Goal: Entertainment & Leisure: Consume media (video, audio)

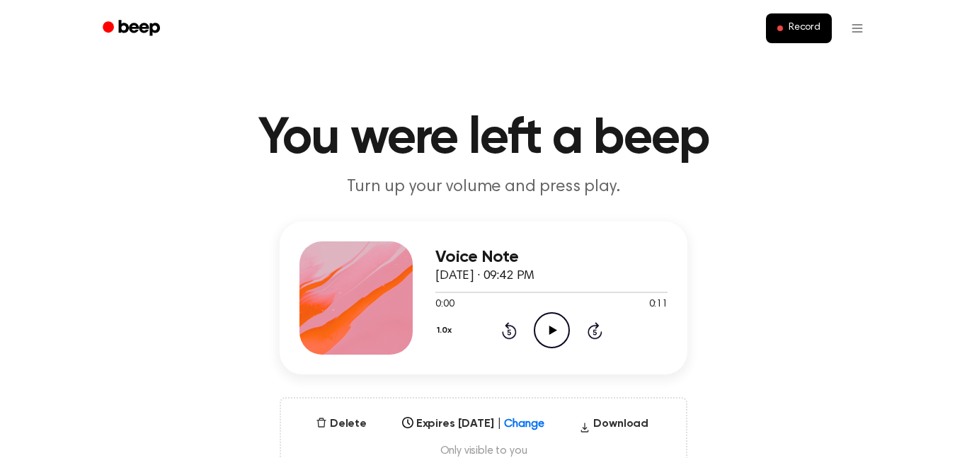
click at [543, 333] on icon "Play Audio" at bounding box center [552, 330] width 36 height 36
click at [540, 331] on icon "Pause Audio" at bounding box center [552, 330] width 36 height 36
click at [554, 329] on icon "Play Audio" at bounding box center [552, 330] width 36 height 36
click at [554, 329] on icon at bounding box center [552, 330] width 6 height 9
click at [554, 329] on icon "Play Audio" at bounding box center [552, 330] width 36 height 36
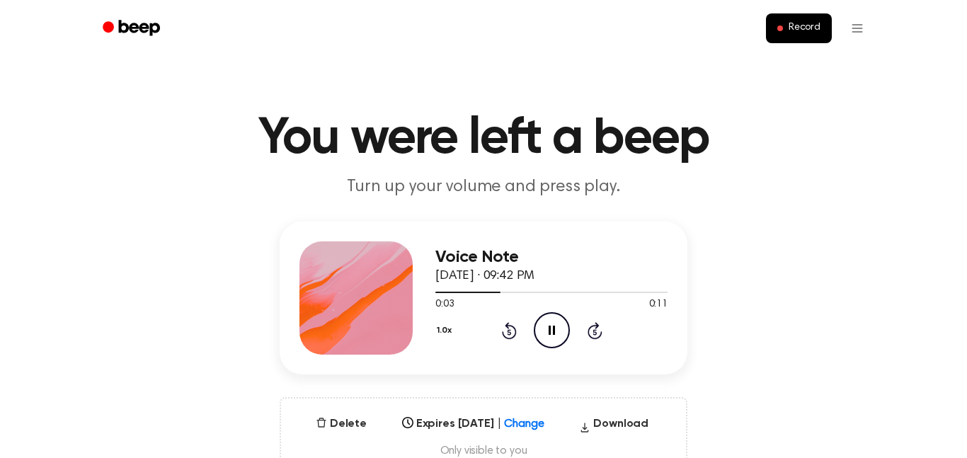
click at [554, 329] on icon at bounding box center [552, 330] width 6 height 9
click at [540, 330] on icon "Play Audio" at bounding box center [552, 330] width 36 height 36
click at [556, 334] on icon "Pause Audio" at bounding box center [552, 330] width 36 height 36
click at [555, 328] on icon "Play Audio" at bounding box center [552, 330] width 36 height 36
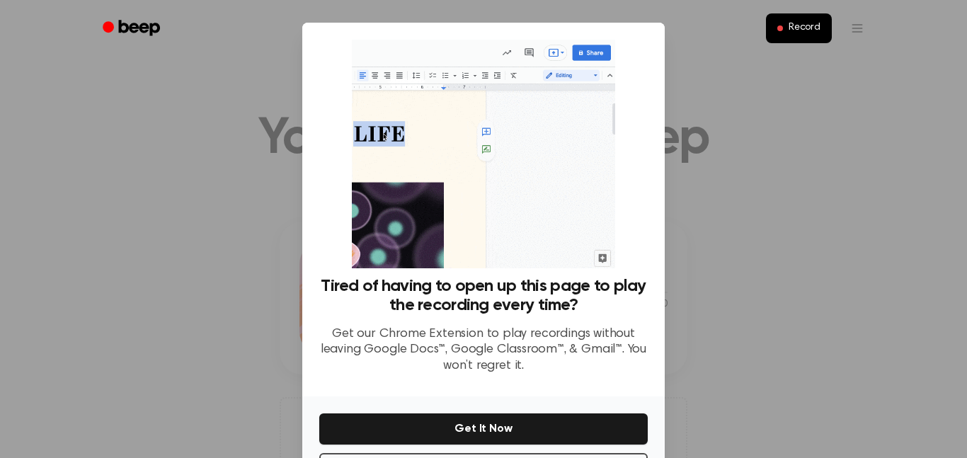
scroll to position [57, 0]
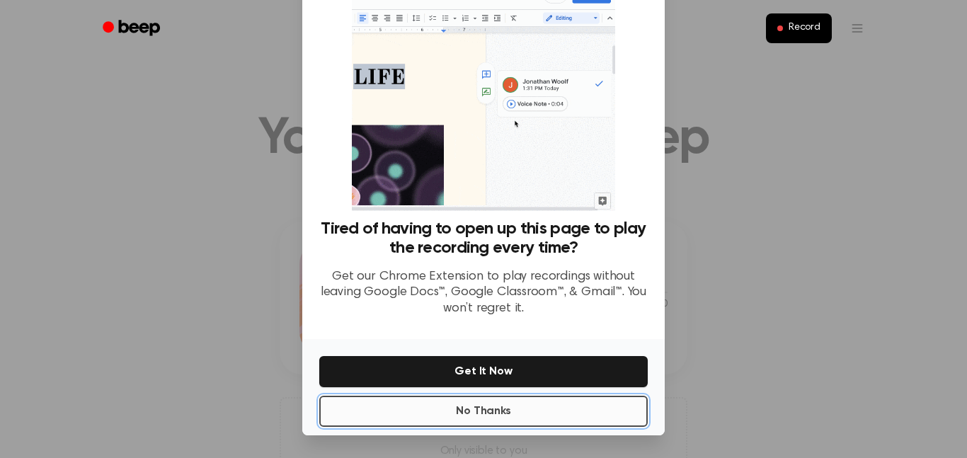
click at [438, 409] on button "No Thanks" at bounding box center [483, 411] width 329 height 31
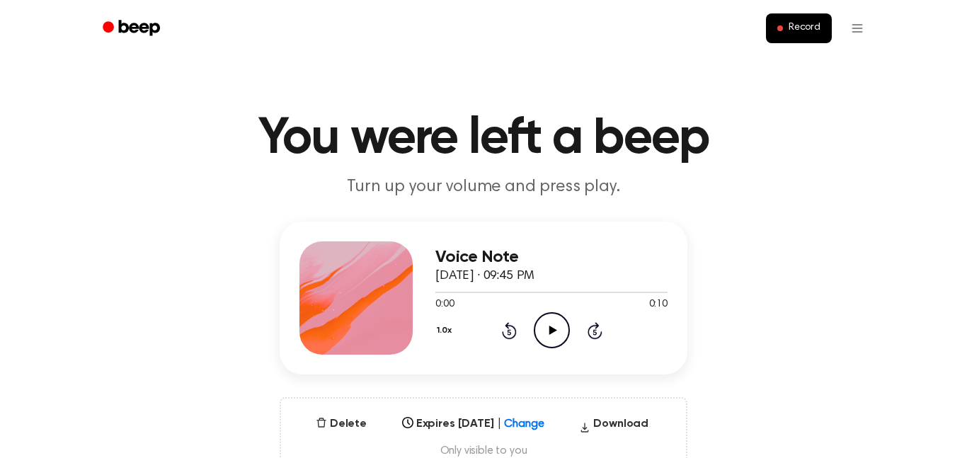
click at [564, 333] on icon "Play Audio" at bounding box center [552, 330] width 36 height 36
click at [546, 331] on icon "Pause Audio" at bounding box center [552, 330] width 36 height 36
click at [550, 324] on icon "Play Audio" at bounding box center [552, 330] width 36 height 36
click at [513, 326] on icon at bounding box center [509, 330] width 15 height 17
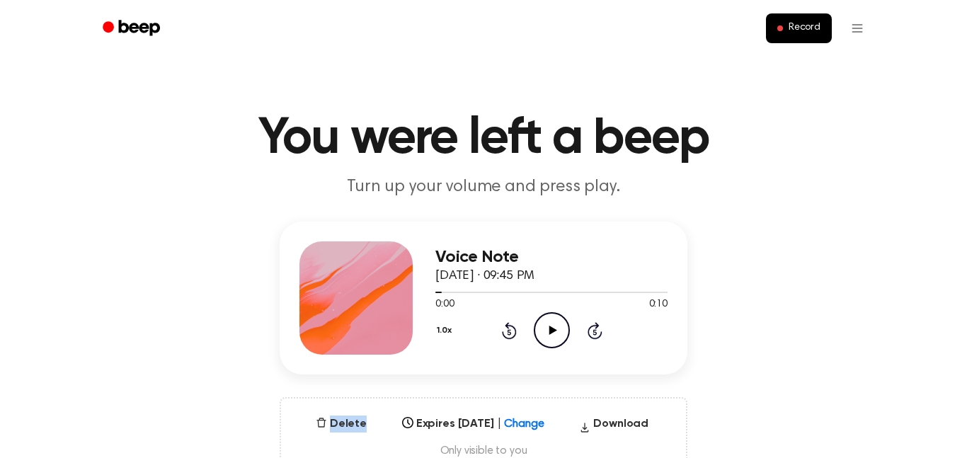
click at [513, 326] on icon at bounding box center [509, 330] width 15 height 17
click at [542, 328] on icon "Play Audio" at bounding box center [552, 330] width 36 height 36
click at [545, 324] on icon "Pause Audio" at bounding box center [552, 330] width 36 height 36
click at [503, 321] on icon "Rewind 5 seconds" at bounding box center [509, 330] width 16 height 18
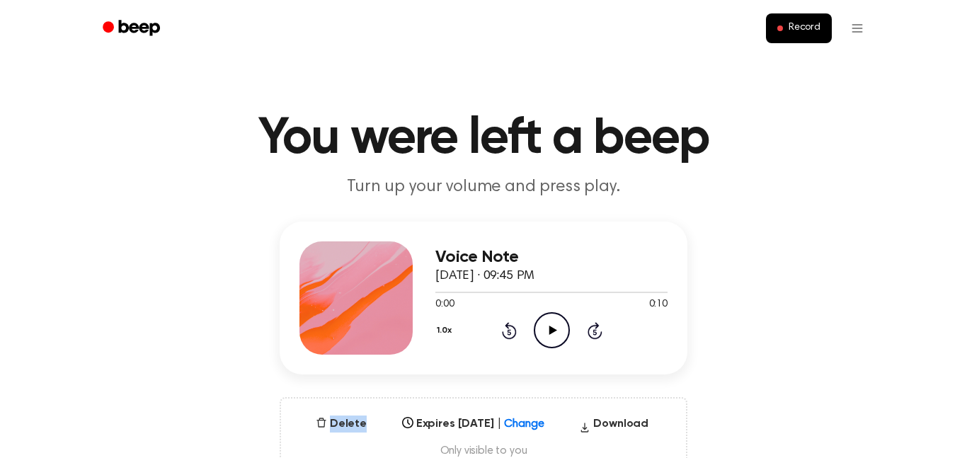
click at [503, 321] on icon "Rewind 5 seconds" at bounding box center [509, 330] width 16 height 18
click at [547, 329] on icon "Play Audio" at bounding box center [552, 330] width 36 height 36
click at [547, 329] on icon "Pause Audio" at bounding box center [552, 330] width 36 height 36
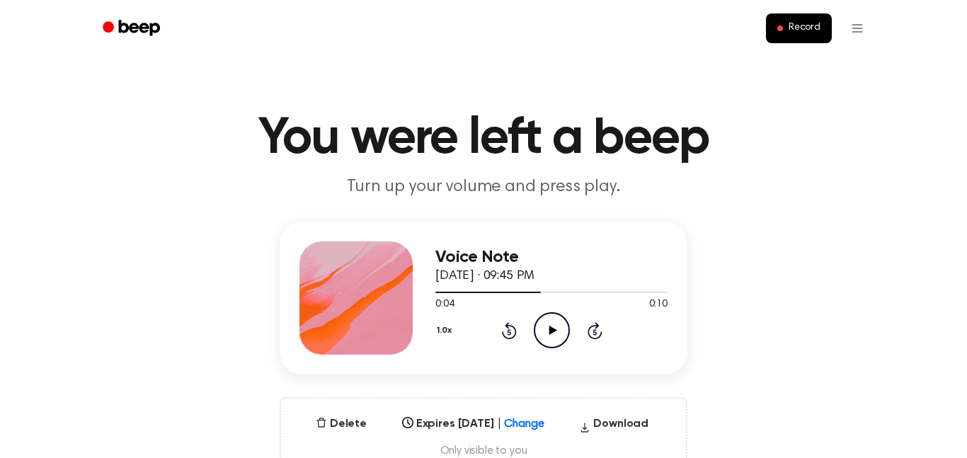
click at [508, 320] on div "1.0x Rewind 5 seconds Play Audio Skip 5 seconds" at bounding box center [551, 330] width 232 height 36
click at [516, 338] on icon "Rewind 5 seconds" at bounding box center [509, 330] width 16 height 18
click at [562, 329] on icon "Play Audio" at bounding box center [552, 330] width 36 height 36
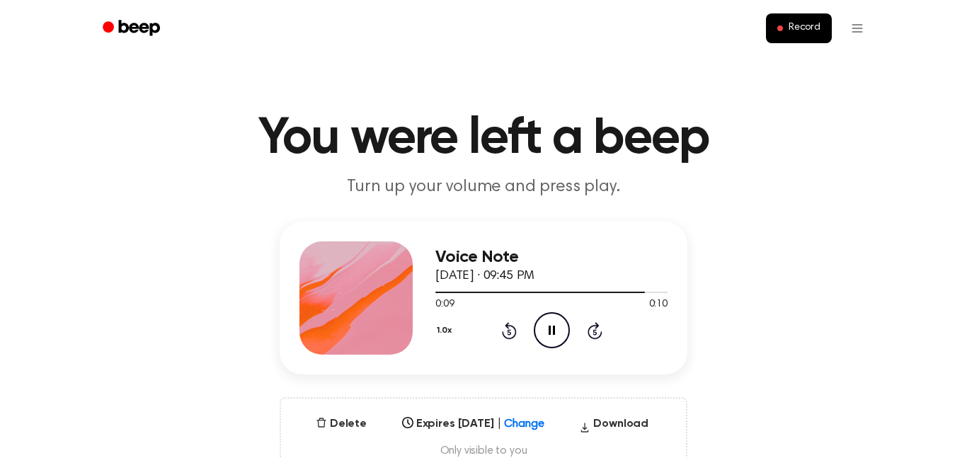
click at [562, 329] on icon "Pause Audio" at bounding box center [552, 330] width 36 height 36
click at [551, 314] on icon "Play Audio" at bounding box center [552, 330] width 36 height 36
click at [547, 322] on icon "Play Audio" at bounding box center [552, 330] width 36 height 36
click at [544, 323] on icon "Pause Audio" at bounding box center [552, 330] width 36 height 36
click at [511, 325] on icon at bounding box center [509, 330] width 15 height 17
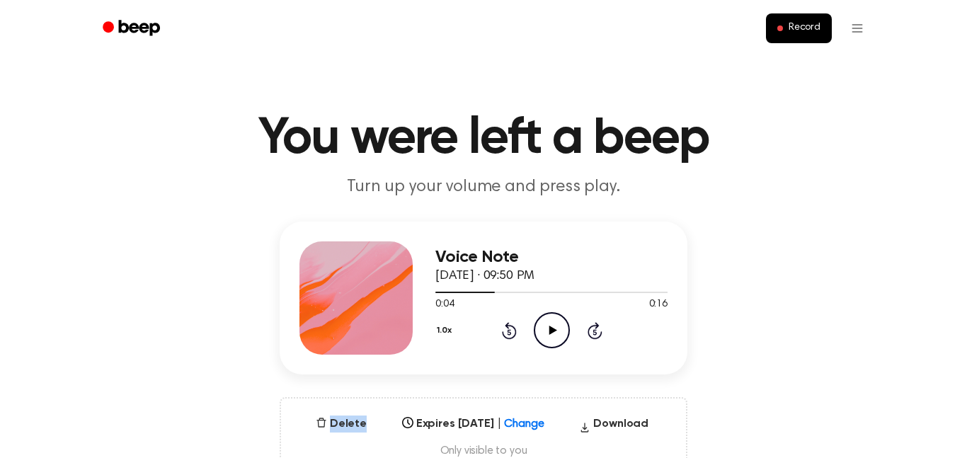
click at [511, 326] on icon at bounding box center [509, 330] width 15 height 17
click at [557, 333] on icon "Play Audio" at bounding box center [552, 330] width 36 height 36
click at [557, 333] on icon "Pause Audio" at bounding box center [552, 330] width 36 height 36
click at [551, 319] on icon "Play Audio" at bounding box center [552, 330] width 36 height 36
click at [545, 341] on icon "Play Audio" at bounding box center [552, 330] width 36 height 36
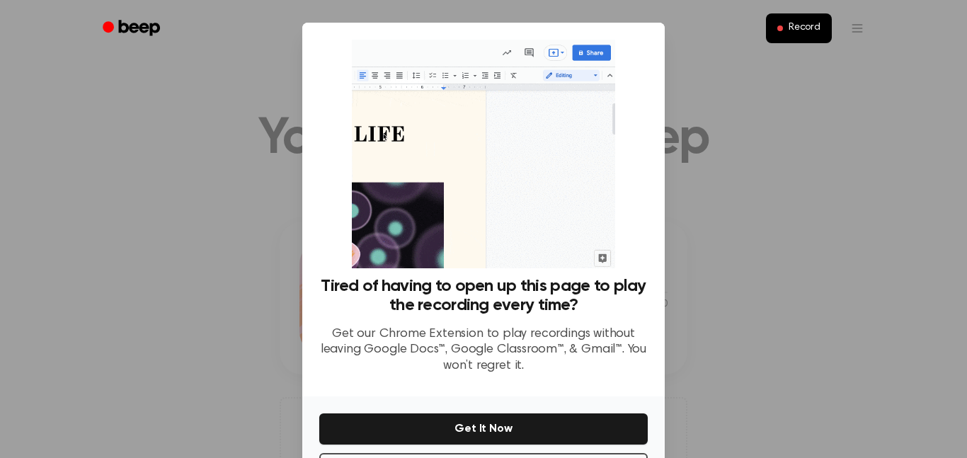
scroll to position [22, 0]
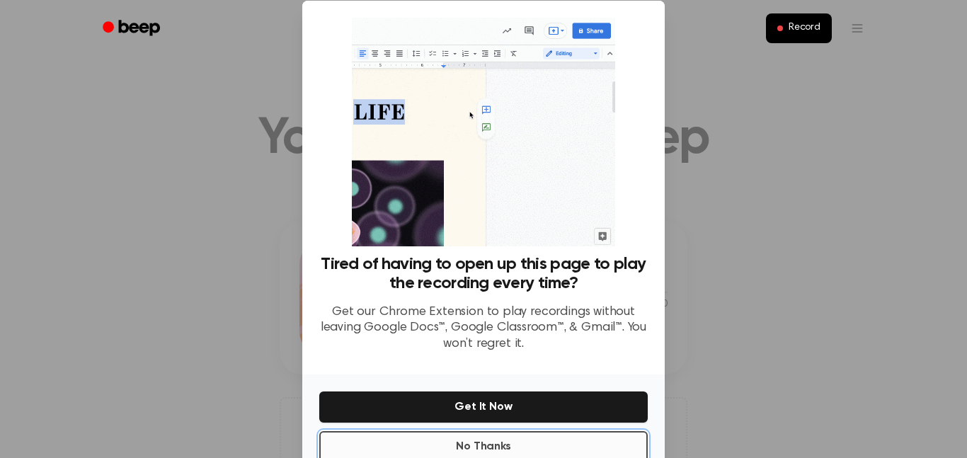
click at [523, 446] on button "No Thanks" at bounding box center [483, 446] width 329 height 31
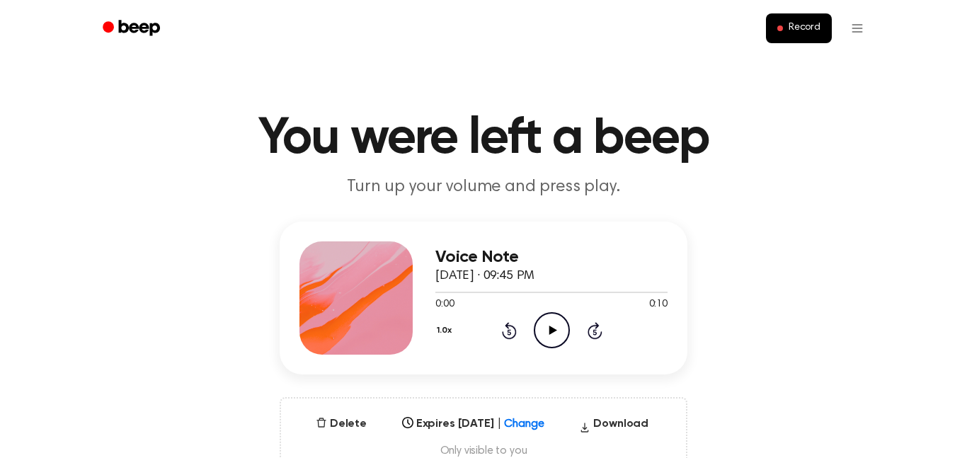
click at [546, 336] on icon "Play Audio" at bounding box center [552, 330] width 36 height 36
click at [546, 336] on icon "Pause Audio" at bounding box center [552, 330] width 36 height 36
click at [557, 332] on icon "Play Audio" at bounding box center [552, 330] width 36 height 36
click at [557, 332] on icon "Pause Audio" at bounding box center [552, 330] width 36 height 36
click at [511, 331] on icon "Rewind 5 seconds" at bounding box center [509, 330] width 16 height 18
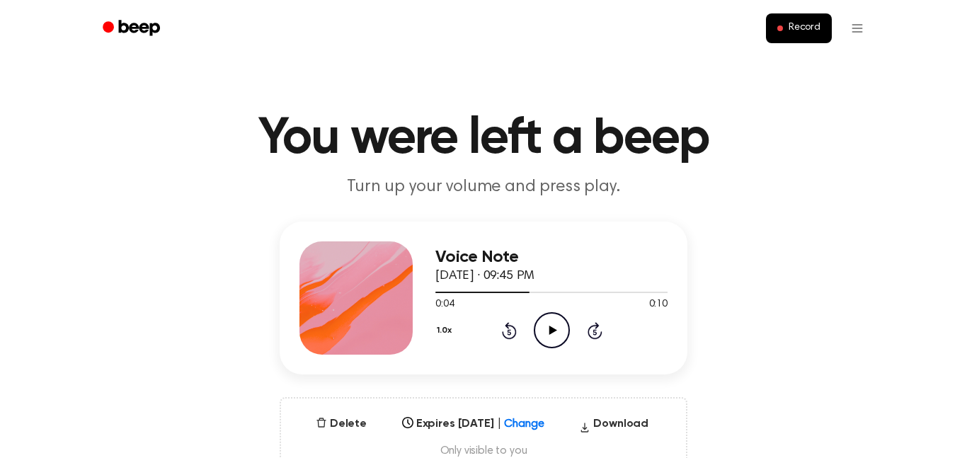
click at [511, 331] on icon "Rewind 5 seconds" at bounding box center [509, 330] width 16 height 18
click at [545, 333] on icon "Play Audio" at bounding box center [552, 330] width 36 height 36
click at [545, 333] on icon "Pause Audio" at bounding box center [552, 330] width 36 height 36
